Goal: Transaction & Acquisition: Purchase product/service

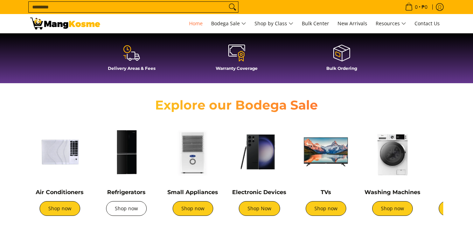
click at [121, 201] on link "Shop now" at bounding box center [126, 208] width 41 height 15
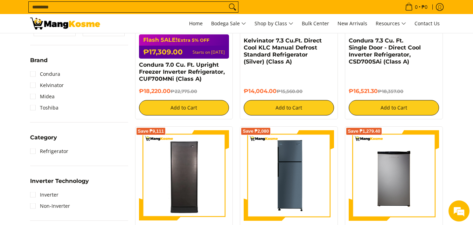
scroll to position [94, 0]
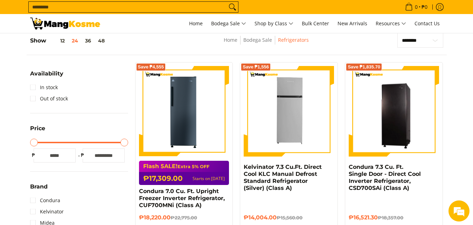
click at [115, 8] on input "Search..." at bounding box center [128, 7] width 198 height 11
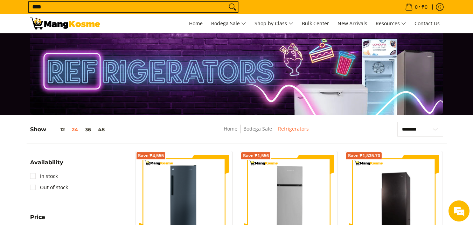
scroll to position [0, 0]
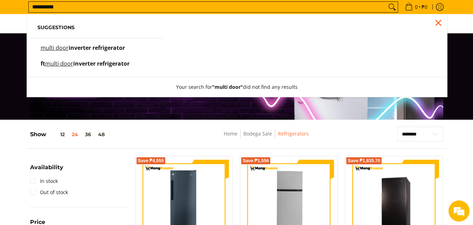
type input "**********"
click at [122, 49] on span "inverter refrigerator" at bounding box center [97, 48] width 56 height 8
